Goal: Task Accomplishment & Management: Manage account settings

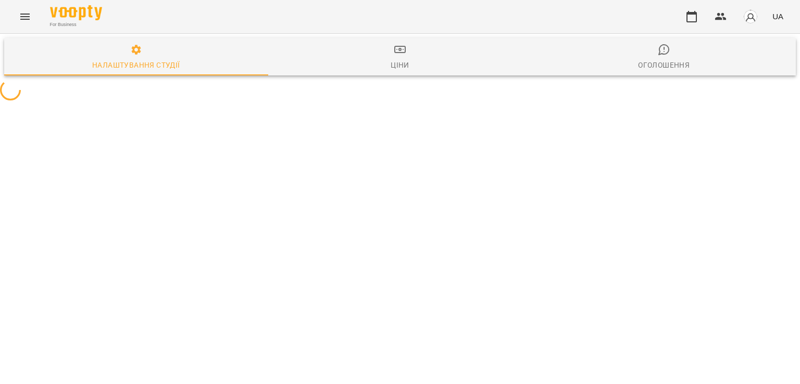
select select "**"
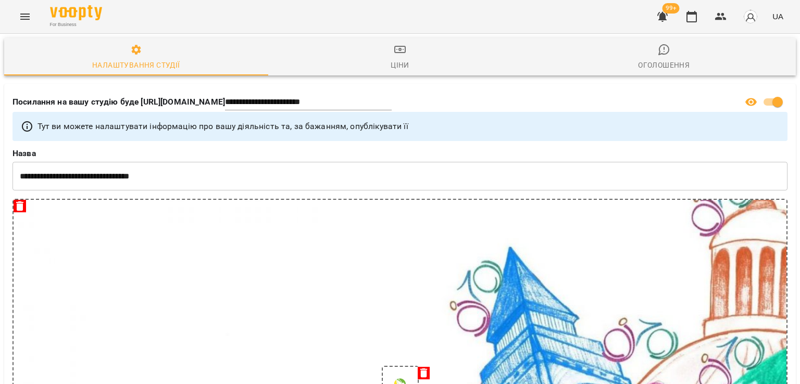
click at [25, 11] on icon "Menu" at bounding box center [25, 16] width 13 height 13
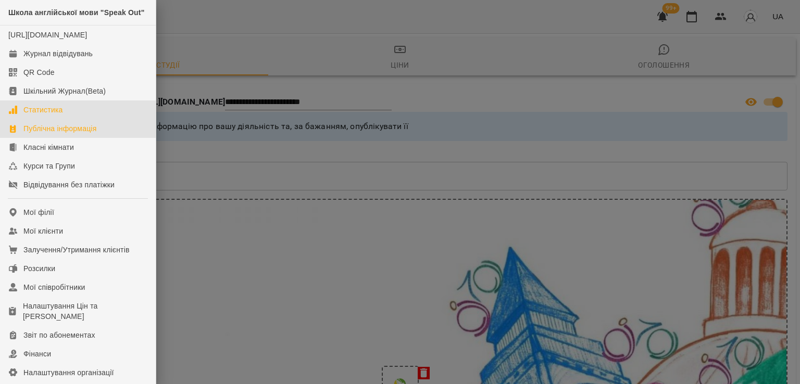
click at [44, 115] on div "Статистика" at bounding box center [43, 110] width 40 height 10
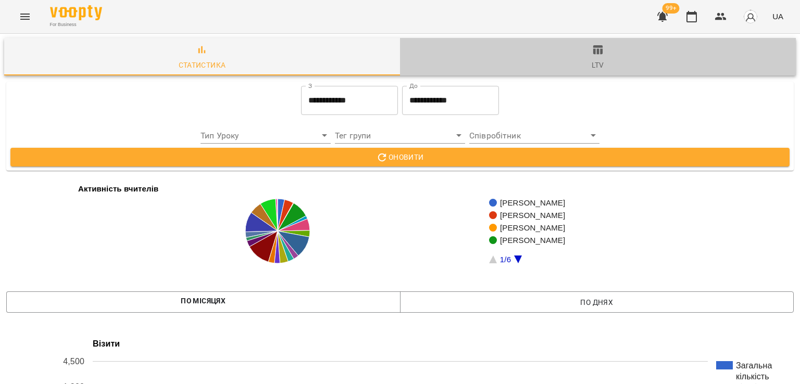
click at [598, 66] on span "ltv" at bounding box center [597, 58] width 383 height 28
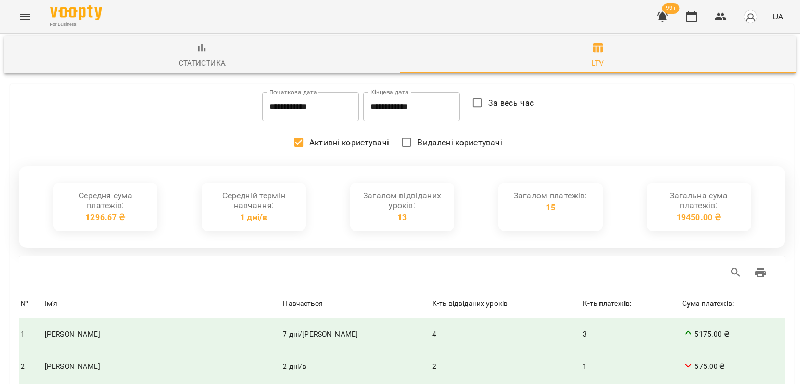
scroll to position [52, 0]
click at [13, 18] on button "Menu" at bounding box center [25, 16] width 25 height 25
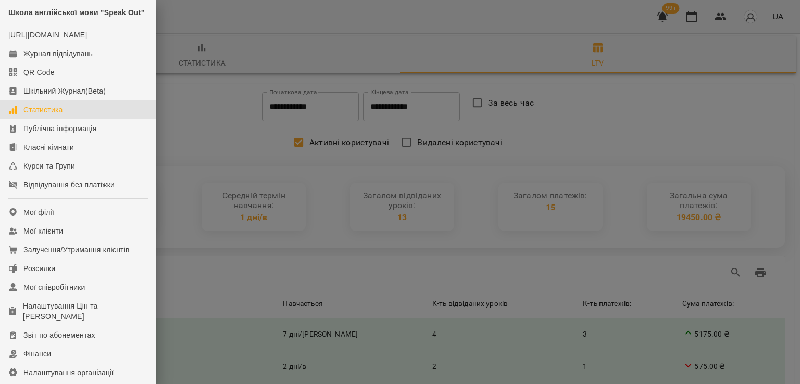
click at [196, 57] on div at bounding box center [400, 192] width 800 height 384
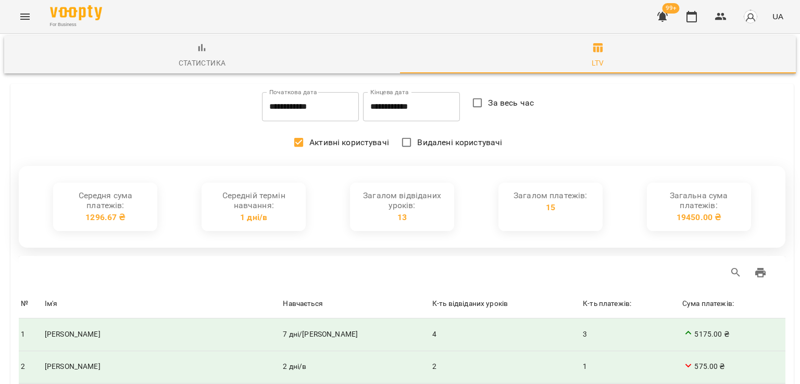
scroll to position [0, 0]
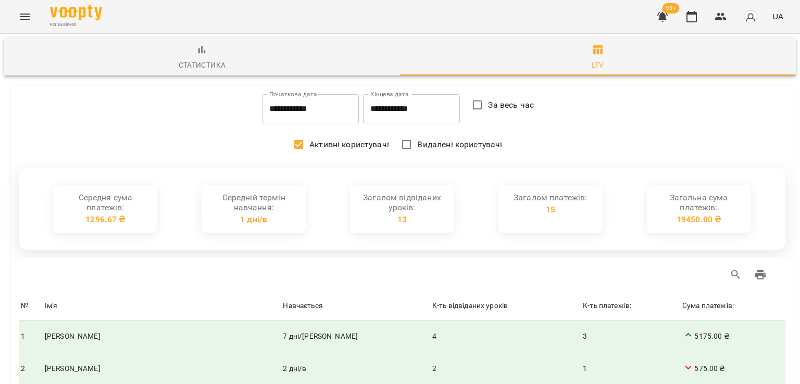
click at [197, 65] on div "Статистика" at bounding box center [202, 65] width 47 height 13
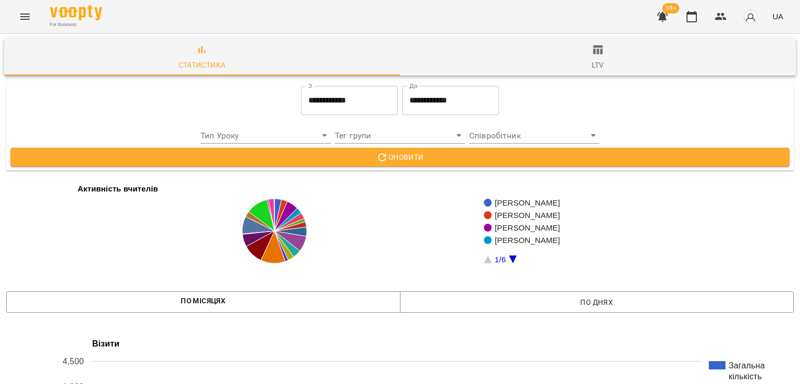
click at [664, 22] on icon "button" at bounding box center [662, 16] width 13 height 13
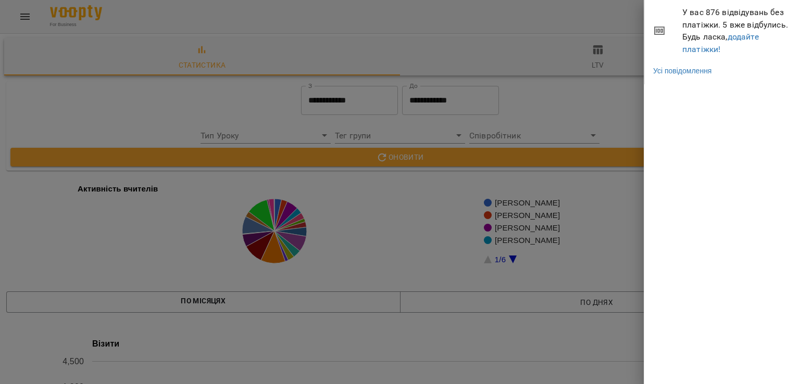
click at [706, 54] on span "У вас 876 відвідувань без платіжки. 5 вже відбулись. Будь ласка, додайте платіж…" at bounding box center [737, 30] width 110 height 49
click at [710, 53] on link "додайте платіжки!" at bounding box center [720, 43] width 77 height 22
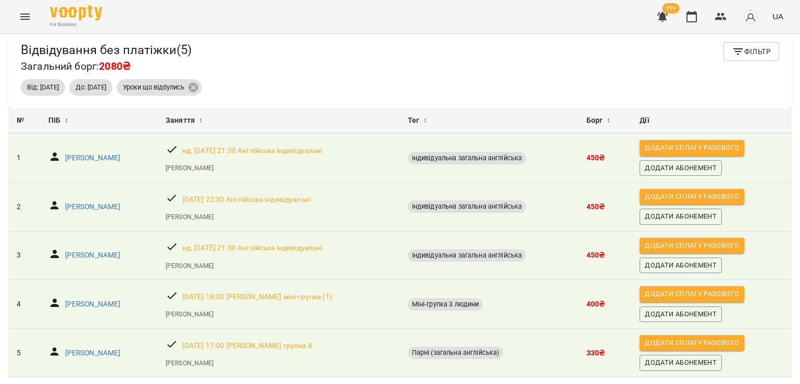
scroll to position [40, 0]
